Goal: Information Seeking & Learning: Find specific page/section

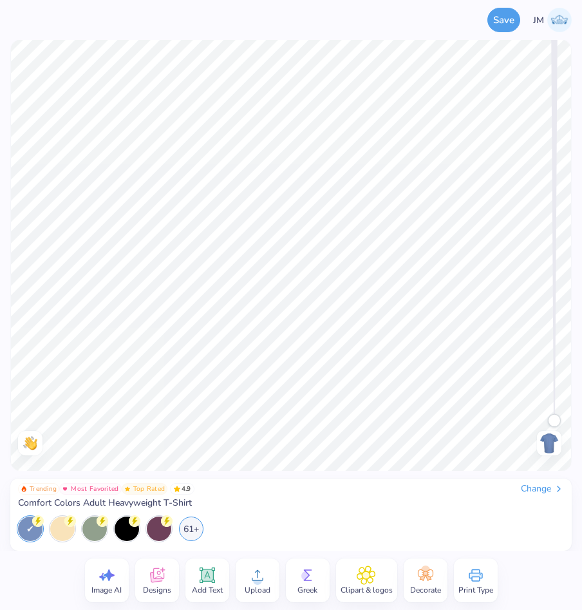
click at [161, 573] on icon at bounding box center [156, 574] width 19 height 19
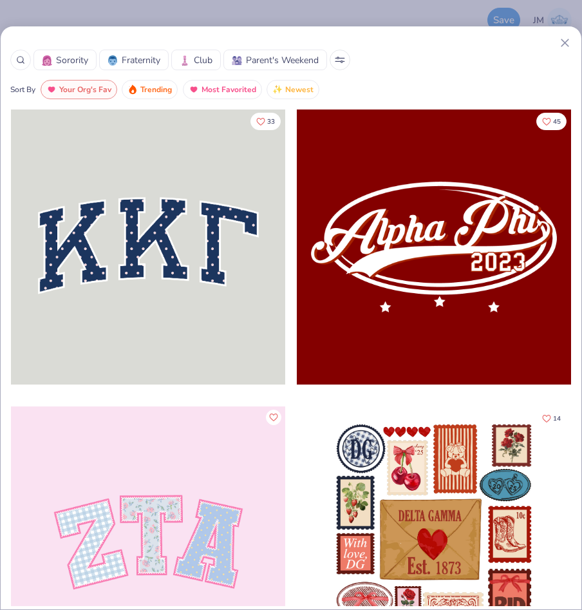
click at [17, 62] on circle at bounding box center [20, 60] width 6 height 6
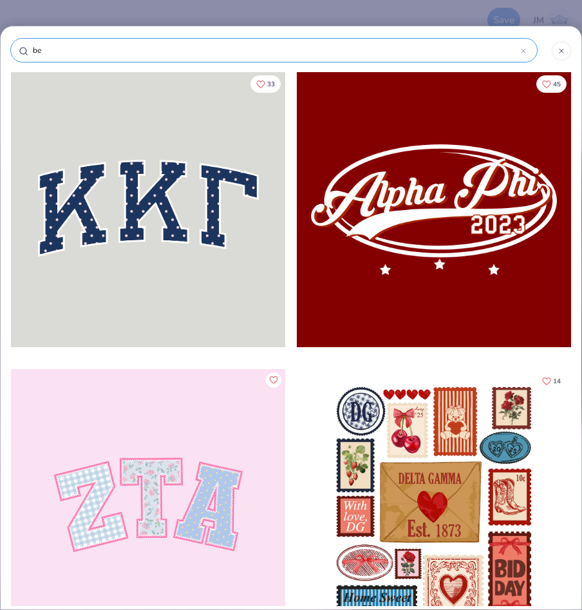
type input "bea"
type input "bear"
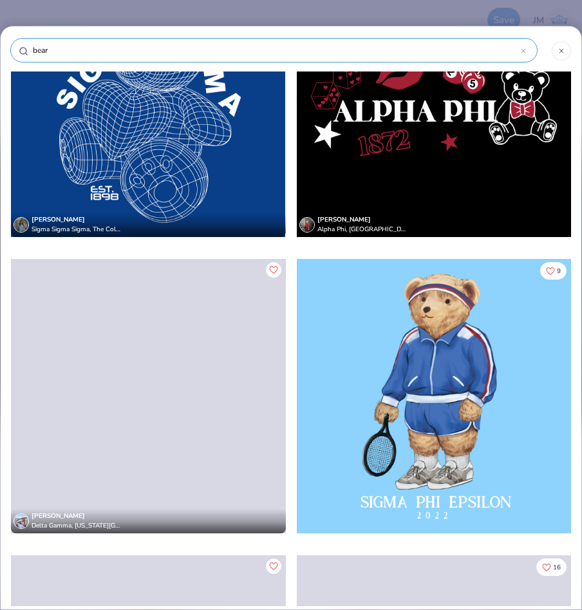
scroll to position [13769, 0]
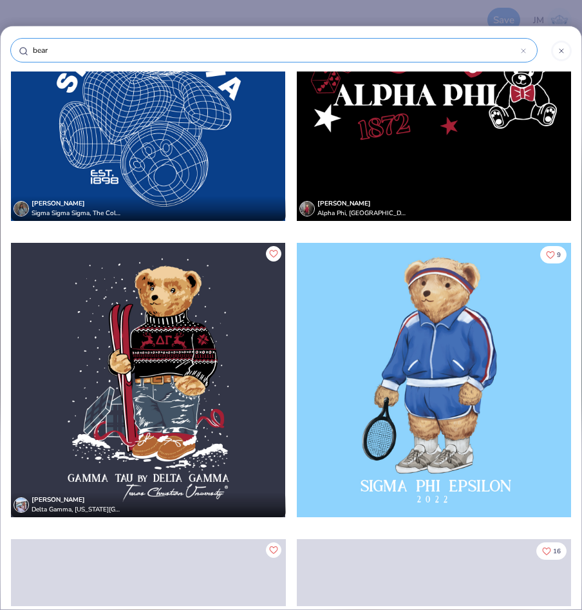
type input "bear"
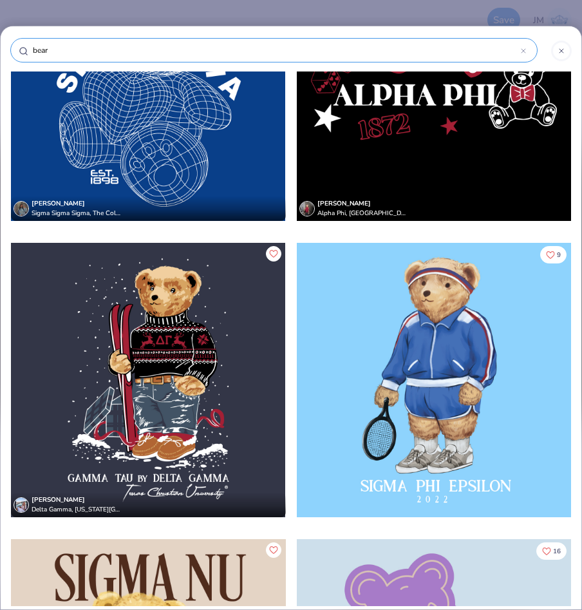
type input "bear b"
type input "bear ba"
type input "bear bac"
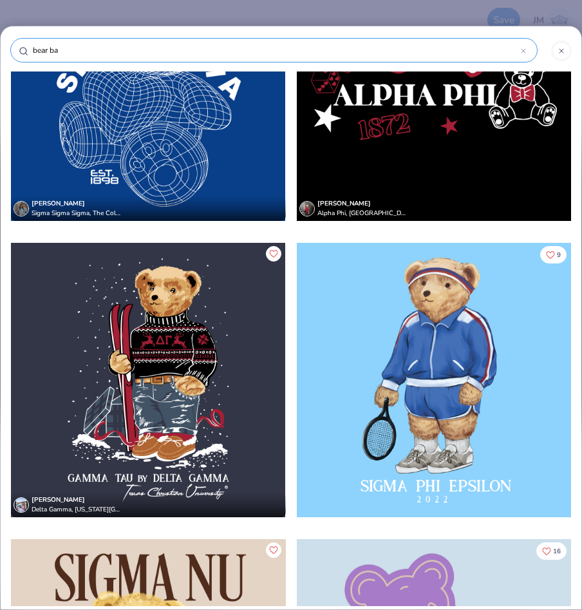
type input "bear bac"
type input "bear back"
type input "bear backp"
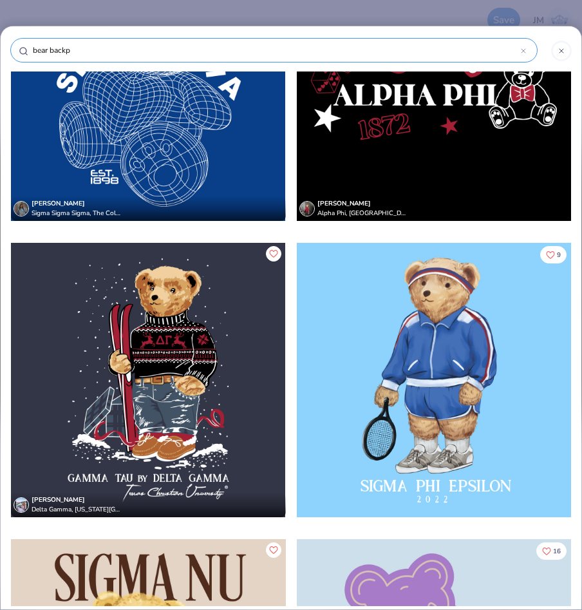
type input "bear backpa"
type input "bear backpac"
type input "bear backpack"
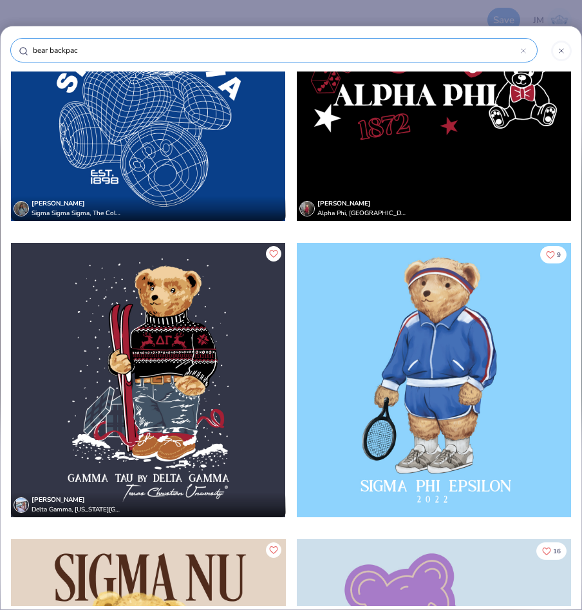
type input "bear backpack"
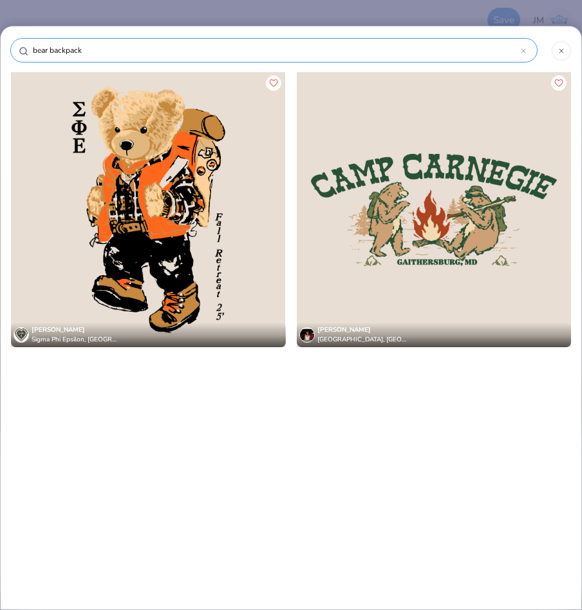
type input "bear backpack"
